Goal: Task Accomplishment & Management: Manage account settings

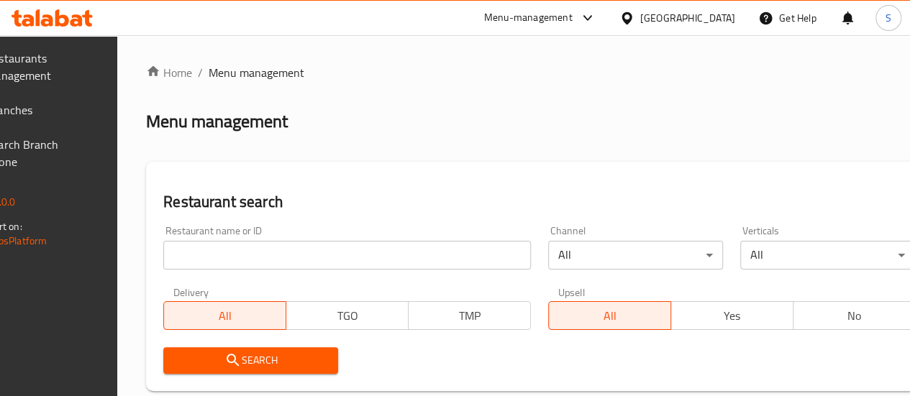
click at [50, 113] on span "Branches" at bounding box center [37, 109] width 103 height 17
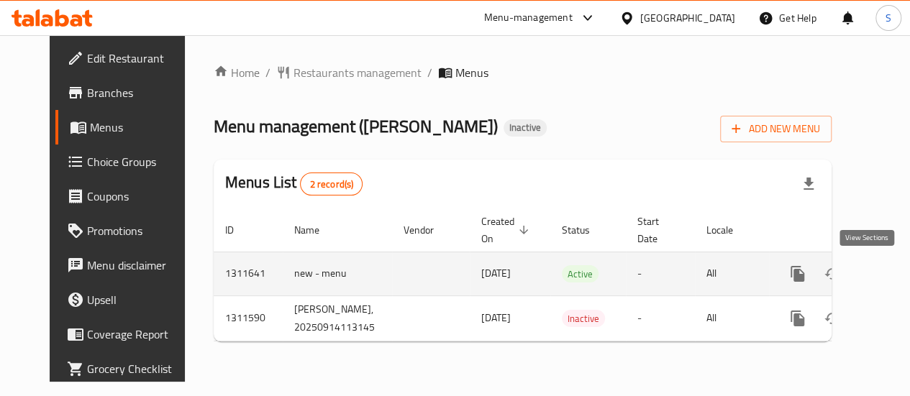
click at [895, 275] on icon "enhanced table" at bounding box center [901, 273] width 13 height 13
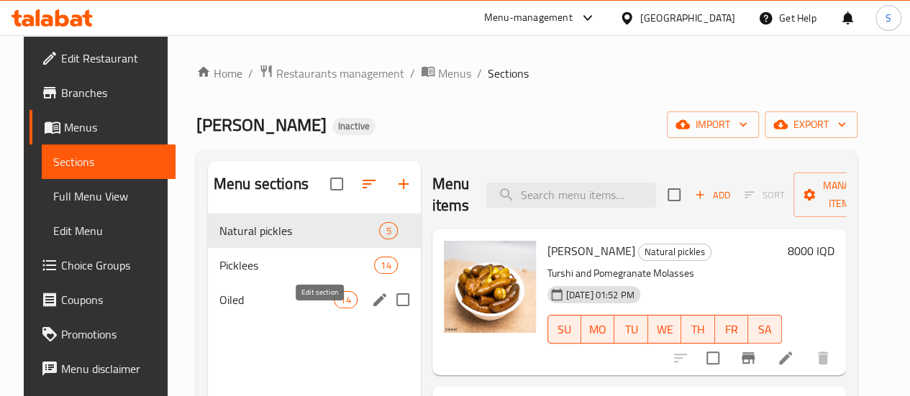
click at [369, 311] on button "edit" at bounding box center [380, 300] width 22 height 22
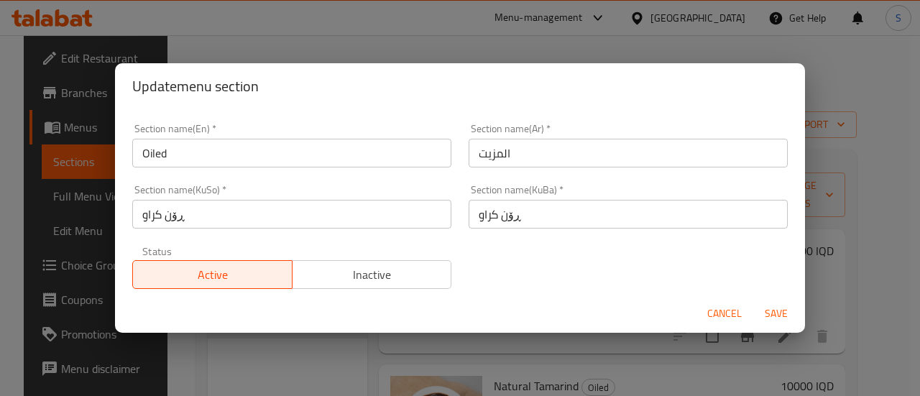
click at [700, 315] on div "Cancel Save" at bounding box center [460, 314] width 690 height 38
click at [720, 320] on span "Cancel" at bounding box center [725, 314] width 35 height 18
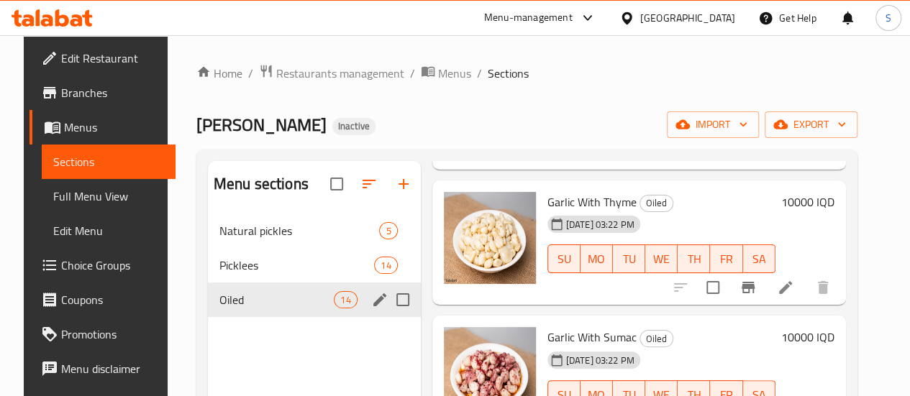
scroll to position [1559, 0]
